Goal: Book appointment/travel/reservation

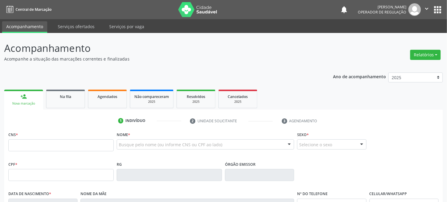
click at [106, 147] on input "text" at bounding box center [60, 145] width 105 height 12
type input "700 6089 6496 8262"
type input "02[DATE]"
type input "[PERSON_NAME]"
type input "[PHONE_NUMBER]"
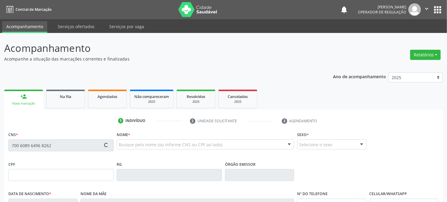
type input "[PHONE_NUMBER]"
type input "133.810.564-76"
type input "1192"
type input "185.016.317-01"
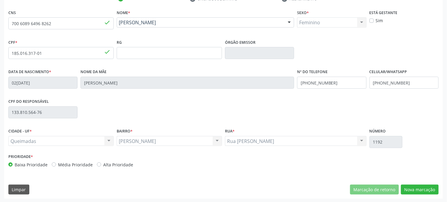
scroll to position [122, 0]
click at [412, 189] on button "Nova marcação" at bounding box center [420, 189] width 38 height 10
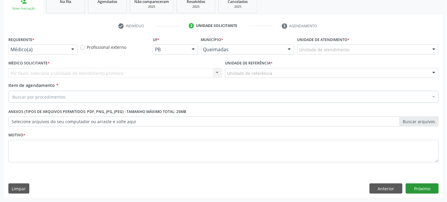
scroll to position [95, 0]
click at [71, 46] on div at bounding box center [72, 50] width 9 height 10
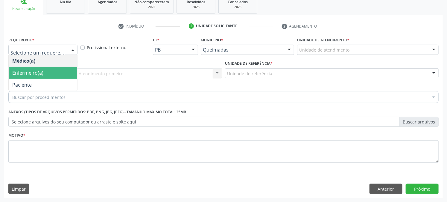
drag, startPoint x: 70, startPoint y: 70, endPoint x: 70, endPoint y: 66, distance: 3.9
click at [70, 70] on span "Enfermeiro(a)" at bounding box center [43, 73] width 69 height 12
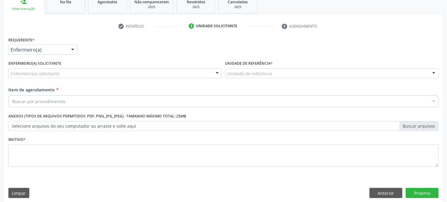
click at [94, 72] on div "Enfermeiro(a) solicitante" at bounding box center [115, 73] width 214 height 10
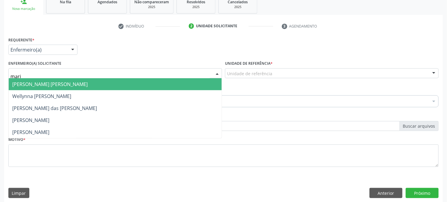
type input "maria"
click at [99, 79] on span "[PERSON_NAME] [PERSON_NAME]" at bounding box center [115, 84] width 213 height 12
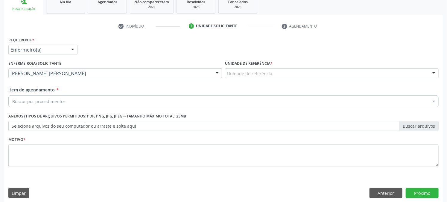
click at [121, 105] on div "Buscar por procedimentos" at bounding box center [223, 101] width 430 height 12
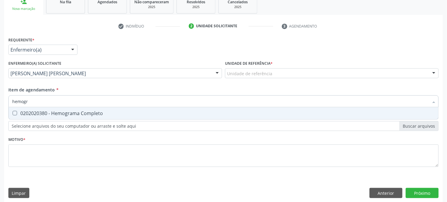
type input "hemogra"
click at [123, 108] on span "0202020380 - Hemograma Completo" at bounding box center [224, 113] width 430 height 12
checkbox Completo "true"
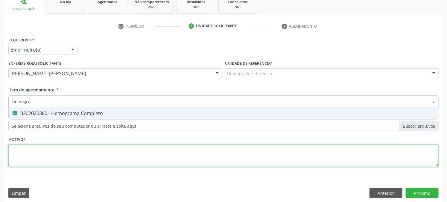
click at [155, 150] on div "Requerente * Enfermeiro(a) Médico(a) Enfermeiro(a) Paciente Nenhum resultado en…" at bounding box center [223, 105] width 430 height 140
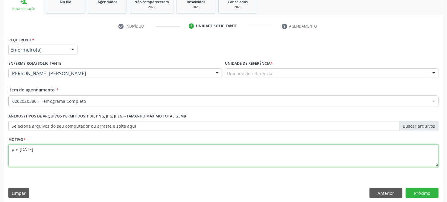
type textarea "pre [DATE]"
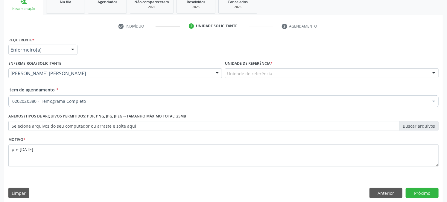
click at [436, 73] on div at bounding box center [433, 74] width 9 height 10
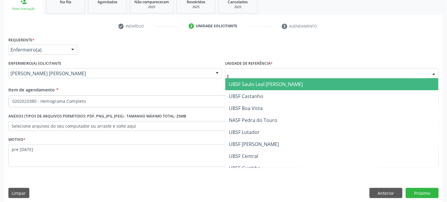
type input "ti"
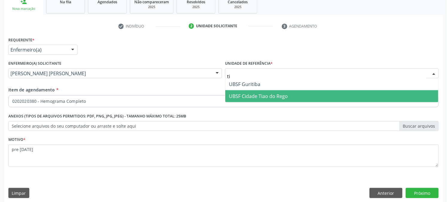
click at [427, 92] on span "UBSF Cidade Tiao do Rego" at bounding box center [331, 96] width 213 height 12
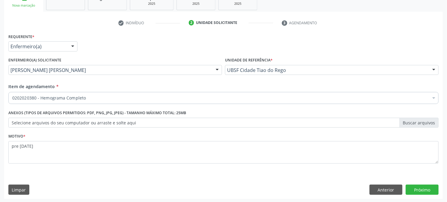
scroll to position [99, 0]
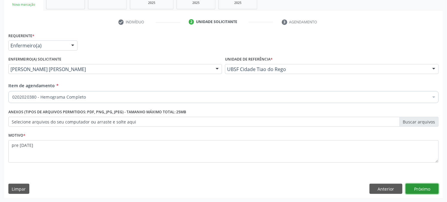
click at [430, 186] on button "Próximo" at bounding box center [422, 188] width 33 height 10
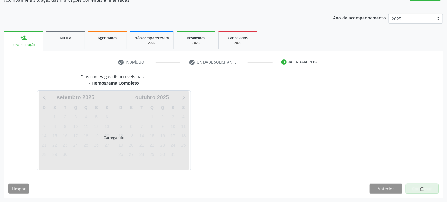
scroll to position [58, 0]
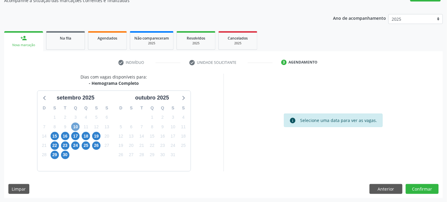
click at [77, 126] on span "10" at bounding box center [75, 126] width 8 height 8
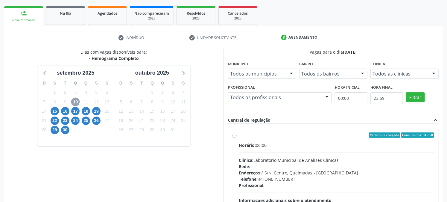
scroll to position [145, 0]
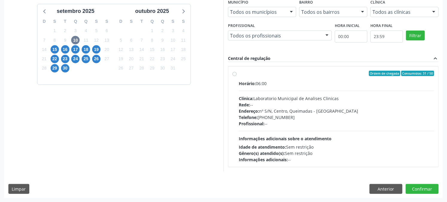
click at [236, 76] on div "Ordem de chegada Consumidos: 31 / 50 Horário: 06:00 Clínica: Laboratorio Munici…" at bounding box center [333, 117] width 202 height 92
radio input "true"
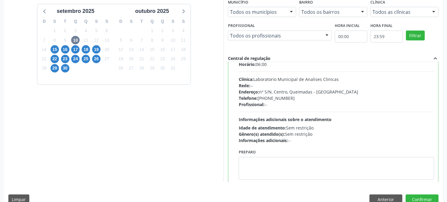
scroll to position [29, 0]
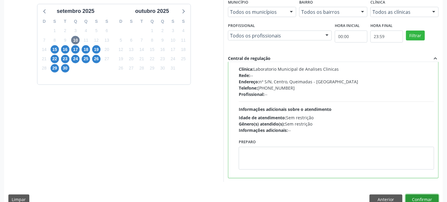
click at [427, 196] on button "Confirmar" at bounding box center [422, 199] width 33 height 10
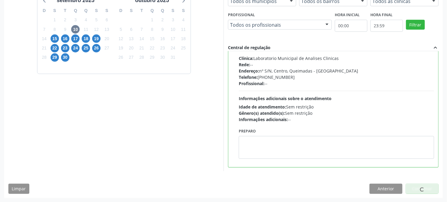
scroll to position [0, 0]
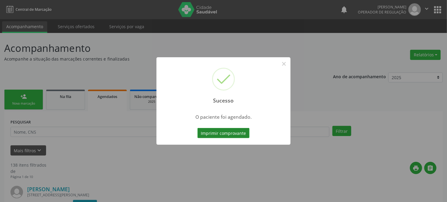
click at [238, 132] on button "Imprimir comprovante" at bounding box center [223, 133] width 52 height 10
